Goal: Check status: Check status

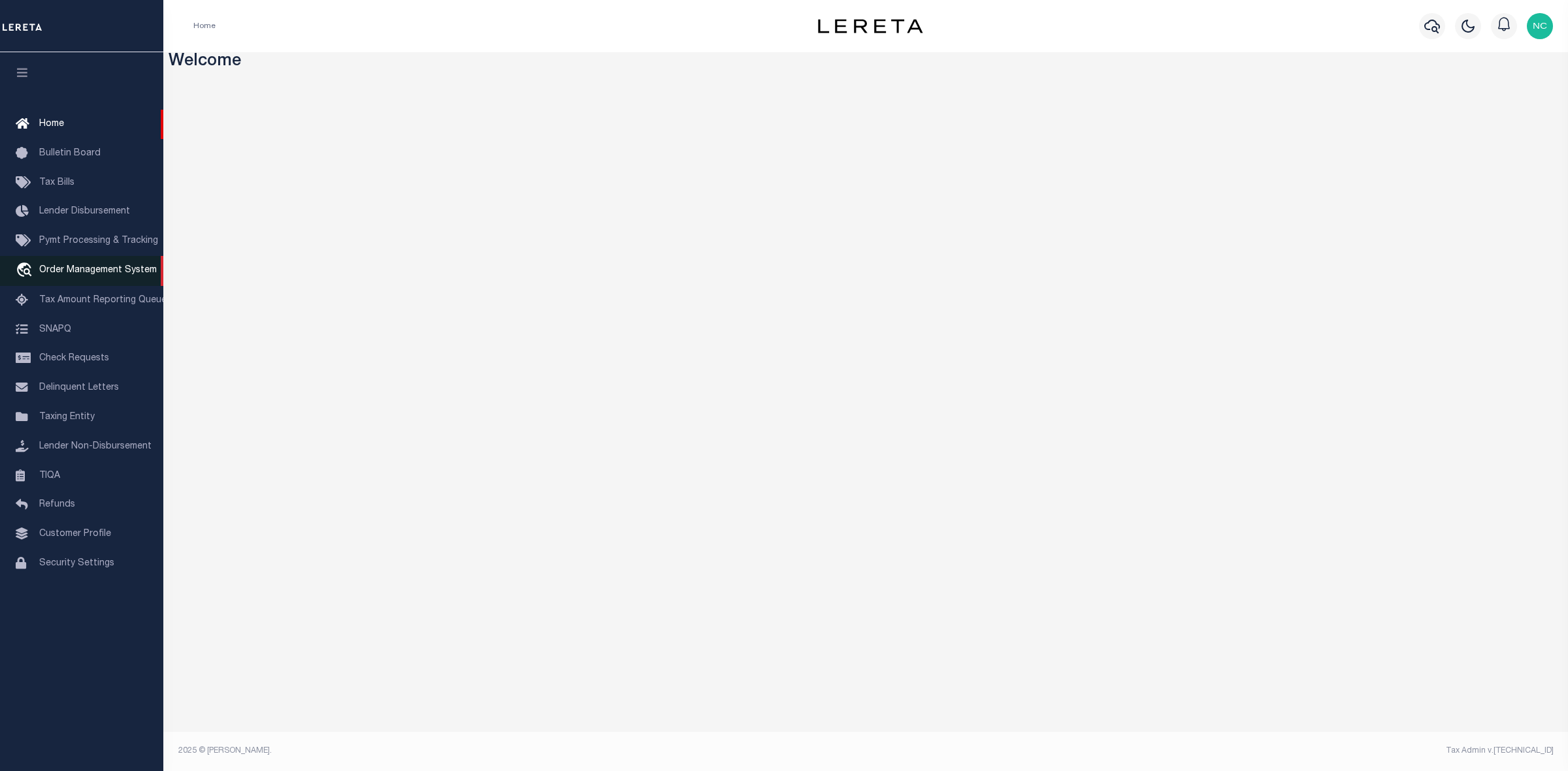
click at [77, 267] on span "Order Management System" at bounding box center [98, 270] width 117 height 9
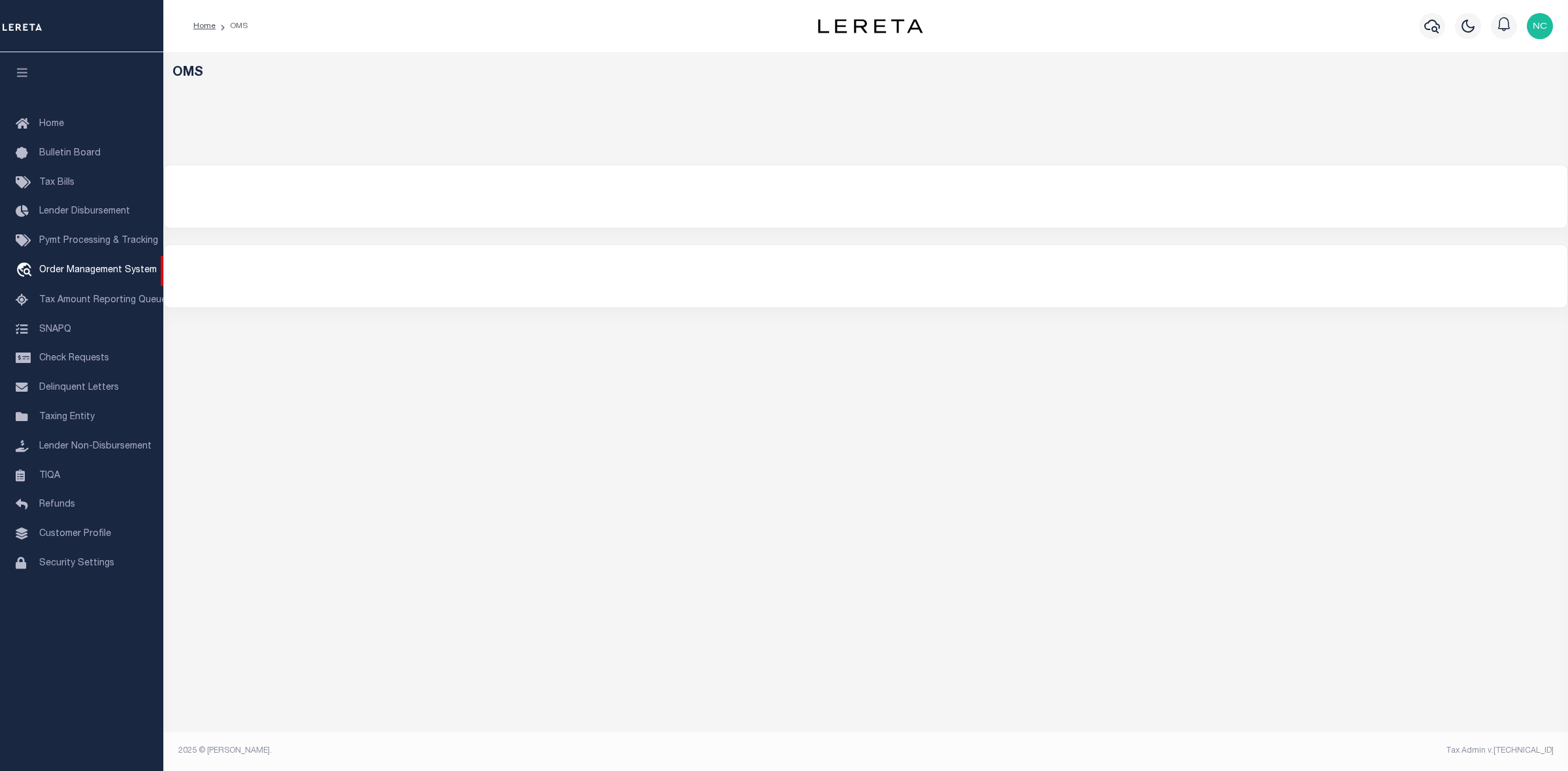
select select "200"
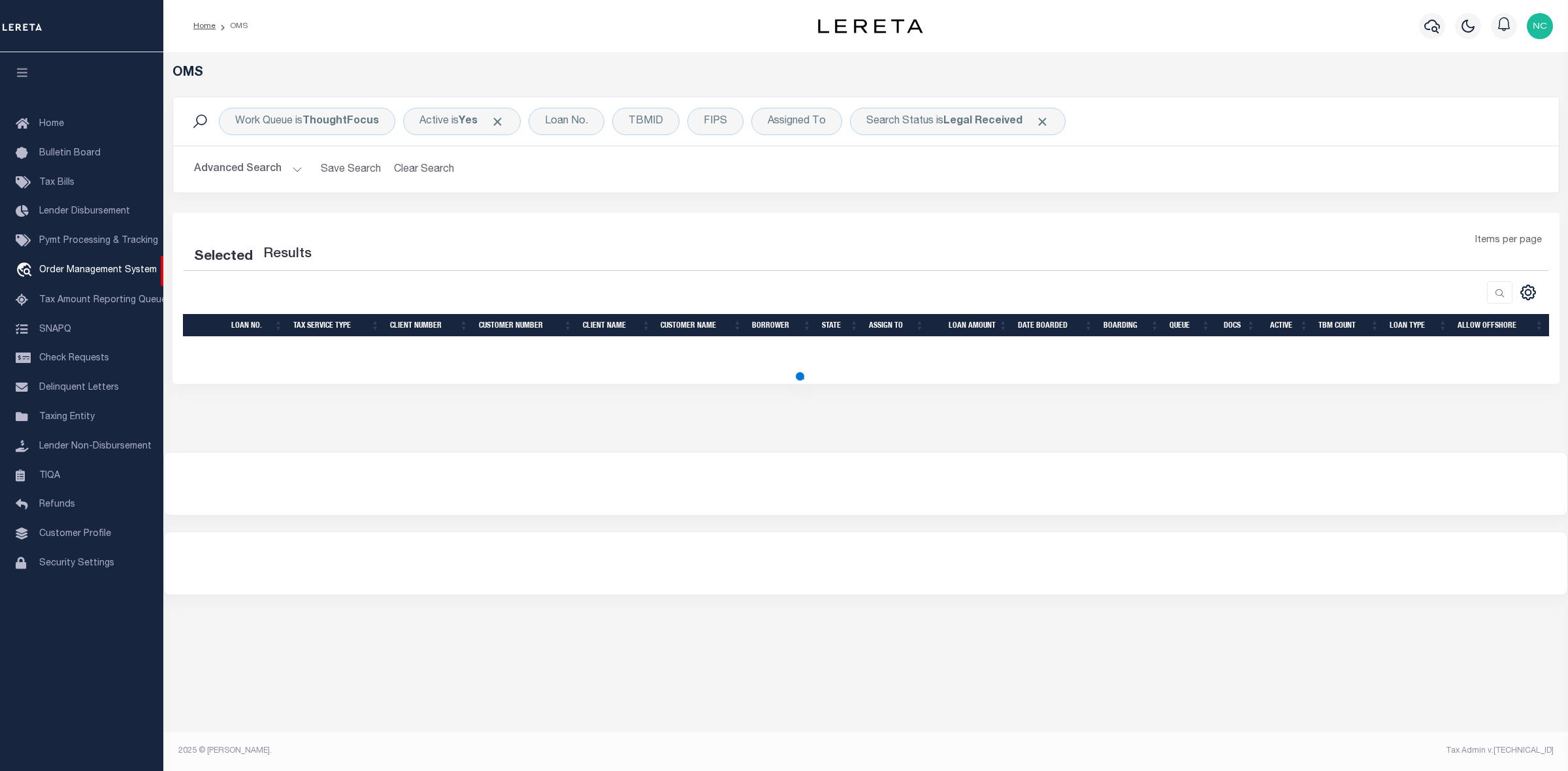
select select "200"
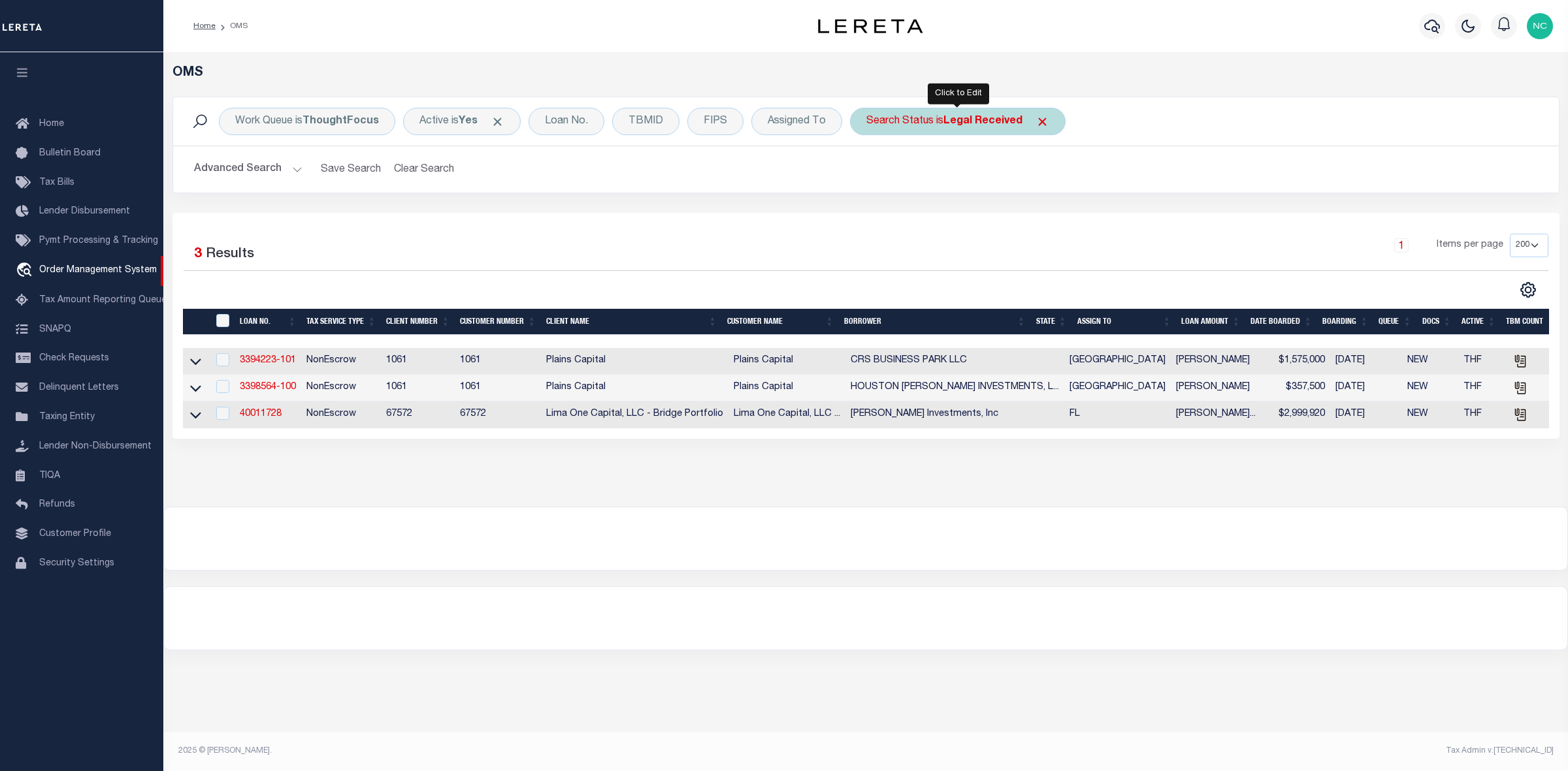
click at [978, 118] on b "Legal Received" at bounding box center [983, 121] width 79 height 11
click at [909, 188] on select "Automated Search Bad Parcel Complete Duplicate Parcel High Dollar Reporting In …" at bounding box center [962, 185] width 192 height 25
select select "IP"
click at [866, 174] on select "Automated Search Bad Parcel Complete Duplicate Parcel High Dollar Reporting In …" at bounding box center [962, 185] width 192 height 25
click at [1042, 210] on input "Apply" at bounding box center [1040, 214] width 39 height 21
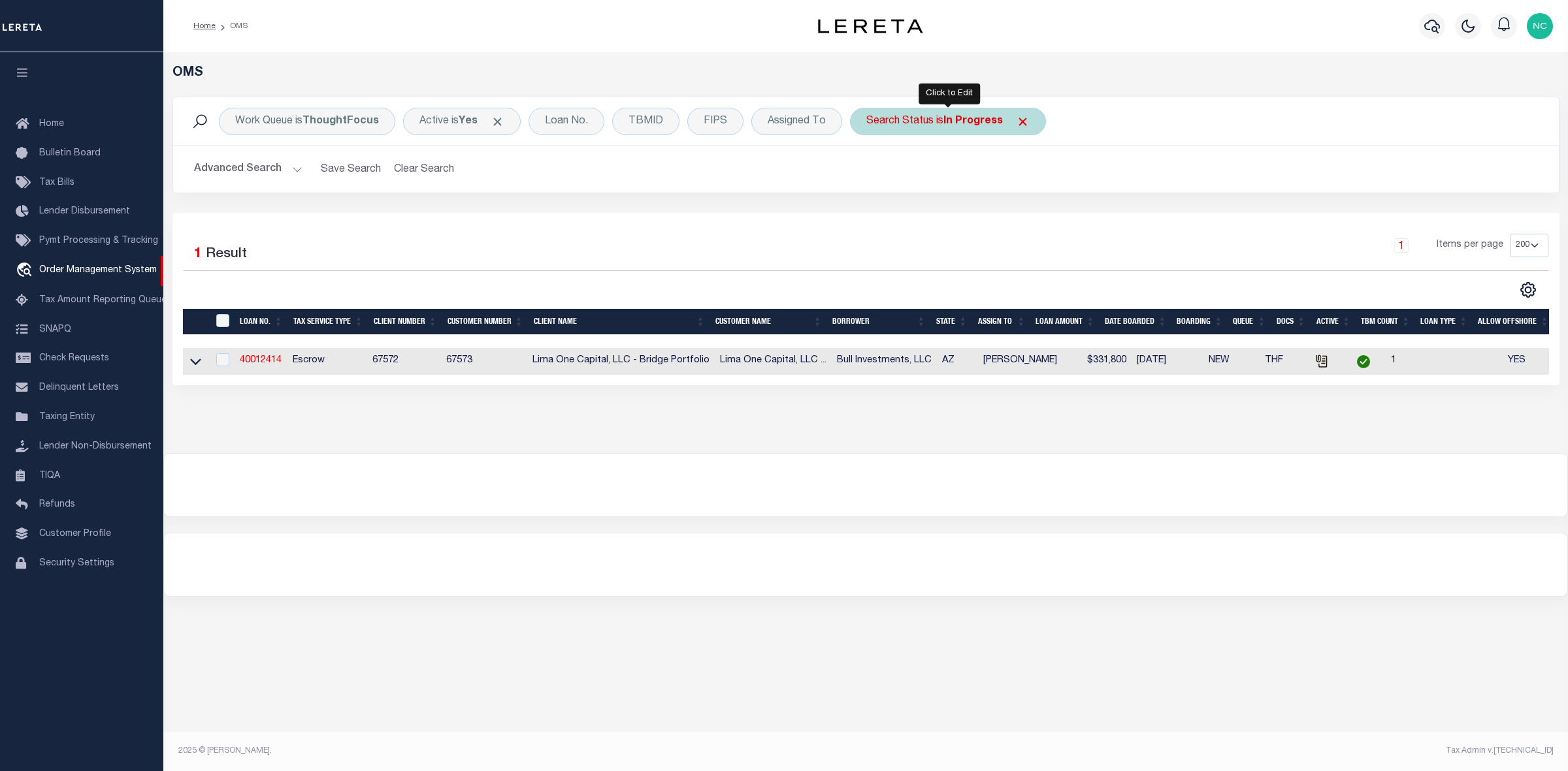
click at [980, 123] on b "In Progress" at bounding box center [973, 121] width 59 height 11
click at [908, 189] on select "Automated Search Bad Parcel Complete Duplicate Parcel High Dollar Reporting In …" at bounding box center [962, 185] width 192 height 25
select select "RD"
click at [866, 174] on select "Automated Search Bad Parcel Complete Duplicate Parcel High Dollar Reporting In …" at bounding box center [962, 185] width 192 height 25
click at [1039, 211] on input "Apply" at bounding box center [1040, 214] width 39 height 21
